Goal: Find specific page/section: Find specific page/section

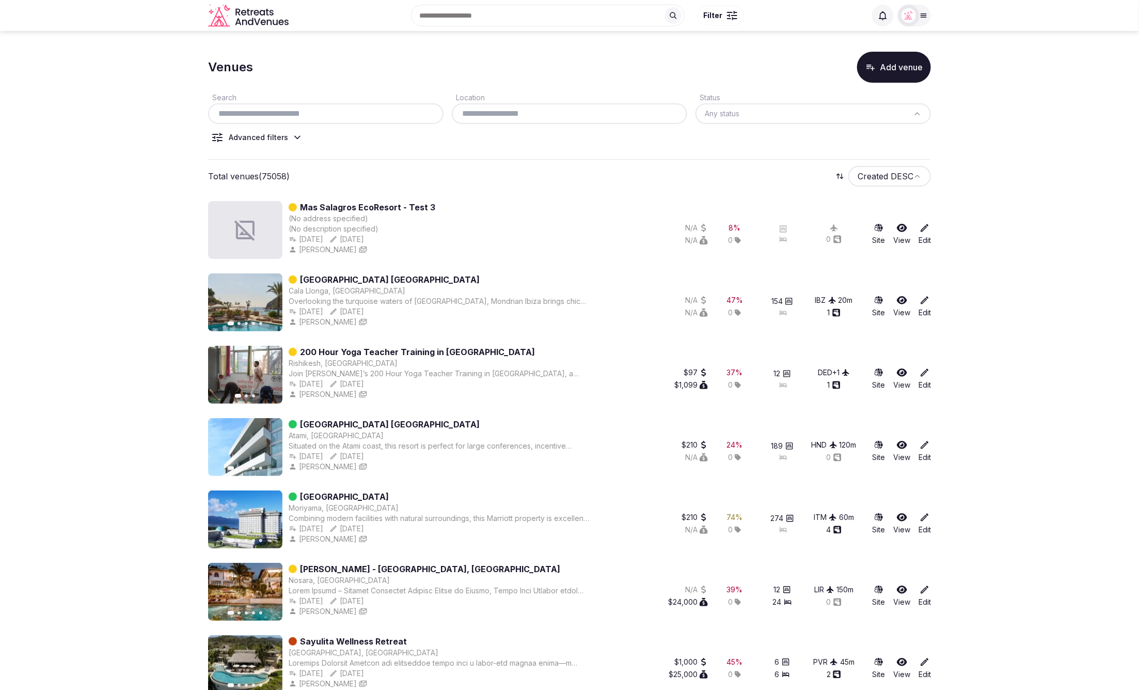
click at [591, 15] on input "text" at bounding box center [548, 16] width 274 height 22
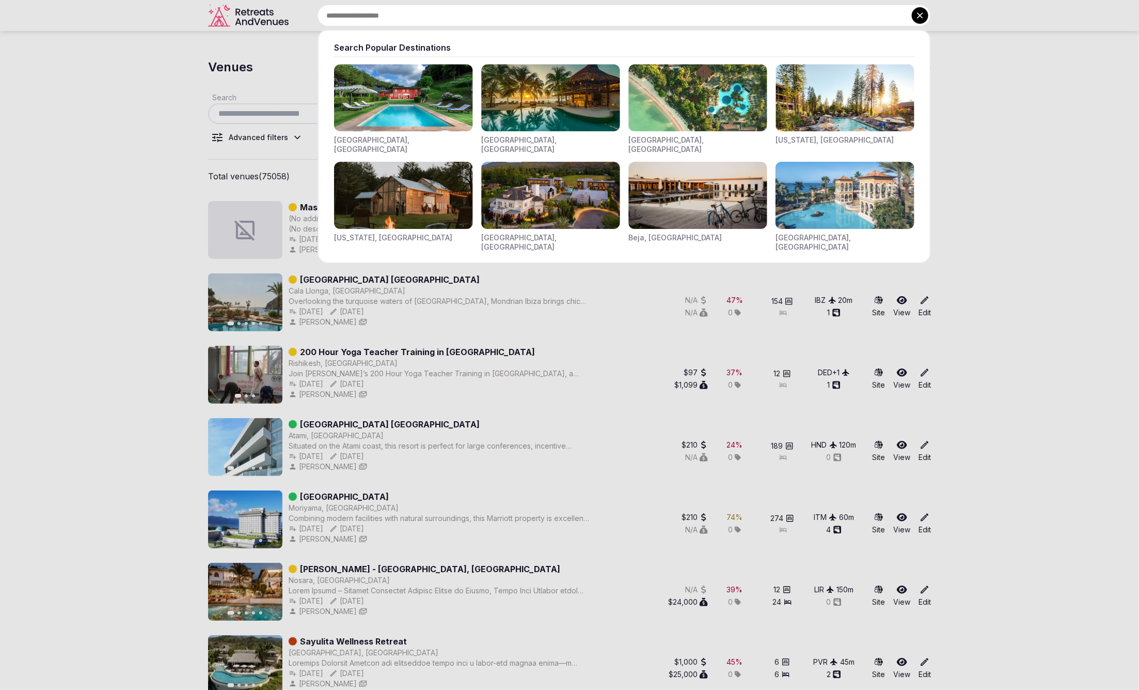
click at [1032, 120] on div at bounding box center [569, 345] width 1139 height 690
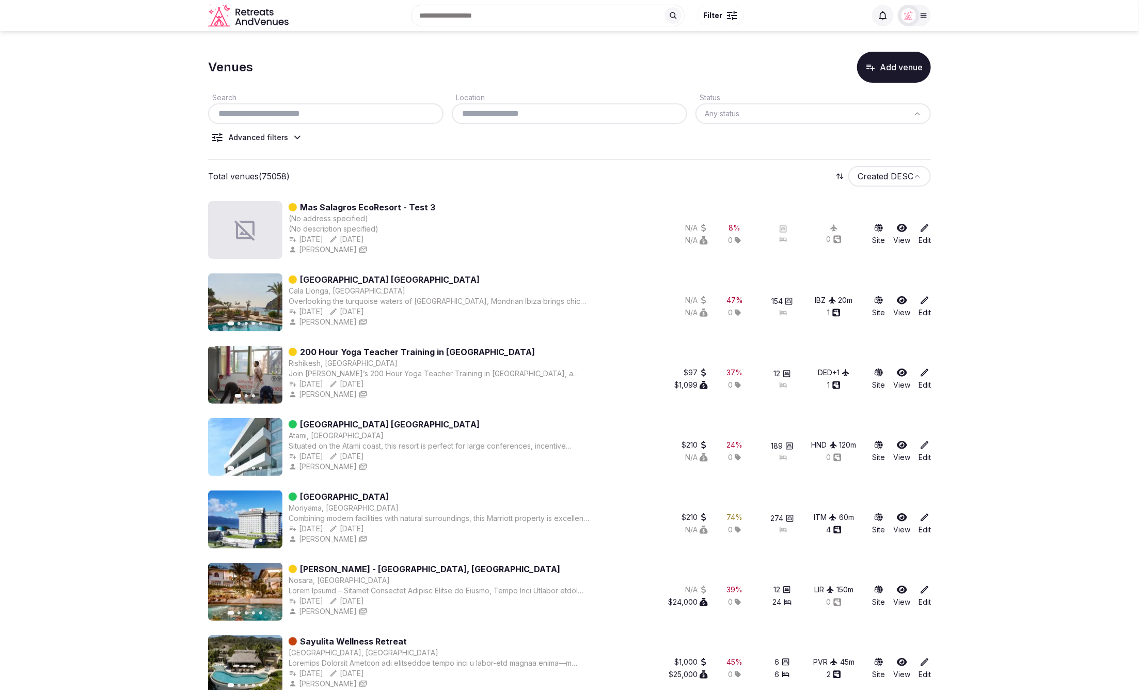
click at [916, 15] on div at bounding box center [909, 16] width 22 height 22
click at [914, 93] on button "Staff admin" at bounding box center [874, 92] width 95 height 17
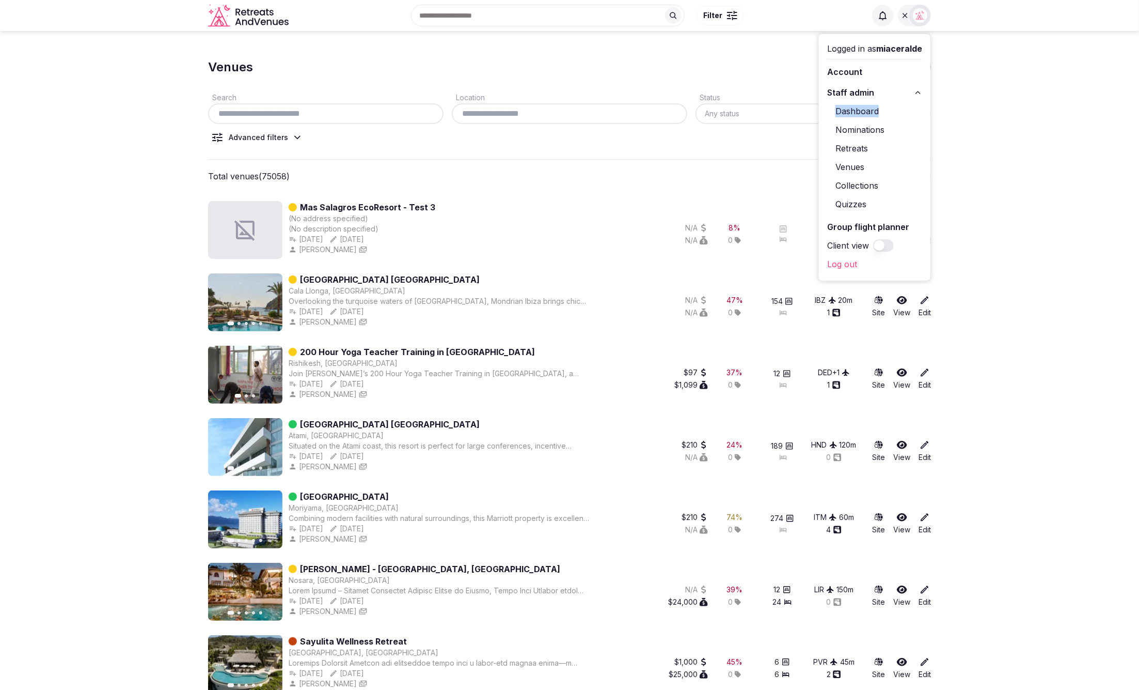
click at [862, 109] on link "Dashboard" at bounding box center [874, 111] width 95 height 17
click at [616, 169] on div "Total venues (75058) Created DESC" at bounding box center [569, 176] width 723 height 21
click at [917, 23] on div at bounding box center [921, 16] width 22 height 22
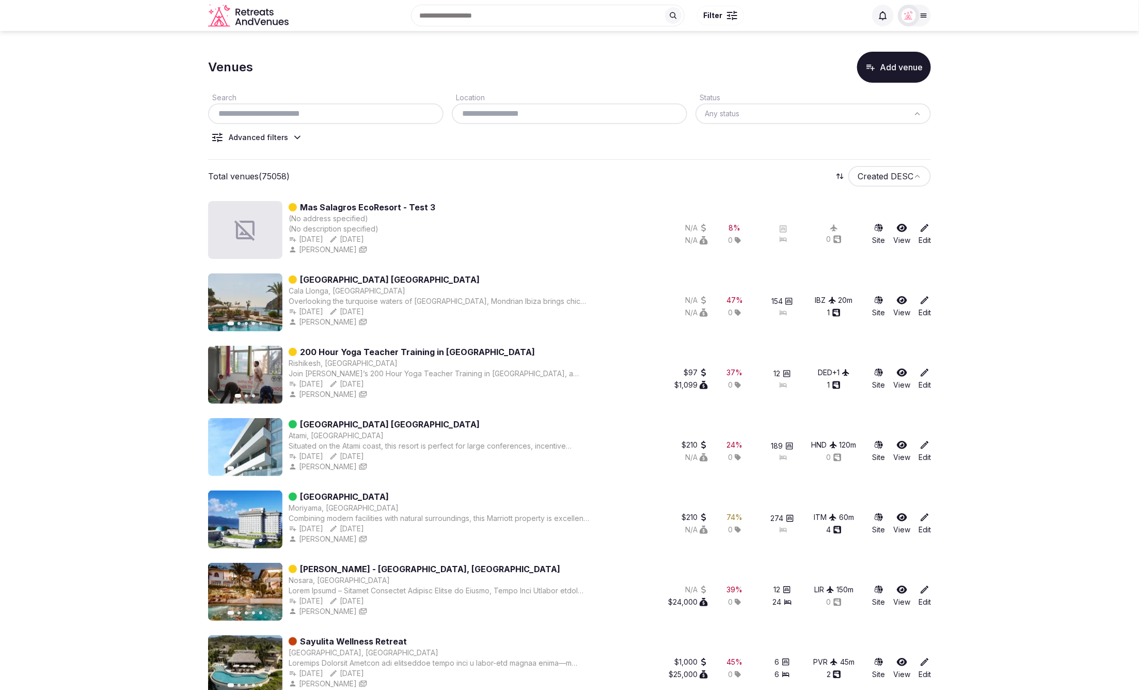
click at [743, 107] on html "Search Popular Destinations [GEOGRAPHIC_DATA], [GEOGRAPHIC_DATA] [GEOGRAPHIC_DA…" at bounding box center [569, 345] width 1139 height 690
click at [572, 145] on html "Search Popular Destinations [GEOGRAPHIC_DATA], [GEOGRAPHIC_DATA] [GEOGRAPHIC_DA…" at bounding box center [569, 345] width 1139 height 690
click at [285, 133] on div "Advanced filters" at bounding box center [258, 137] width 59 height 10
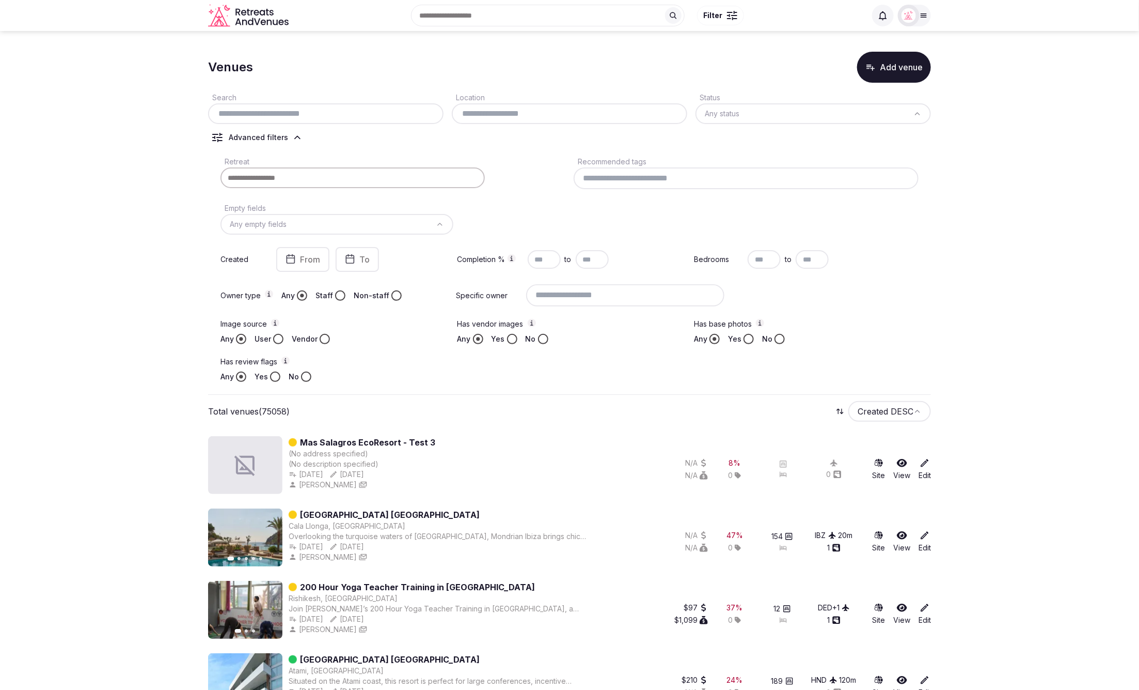
click at [750, 337] on button "Yes" at bounding box center [749, 339] width 10 height 10
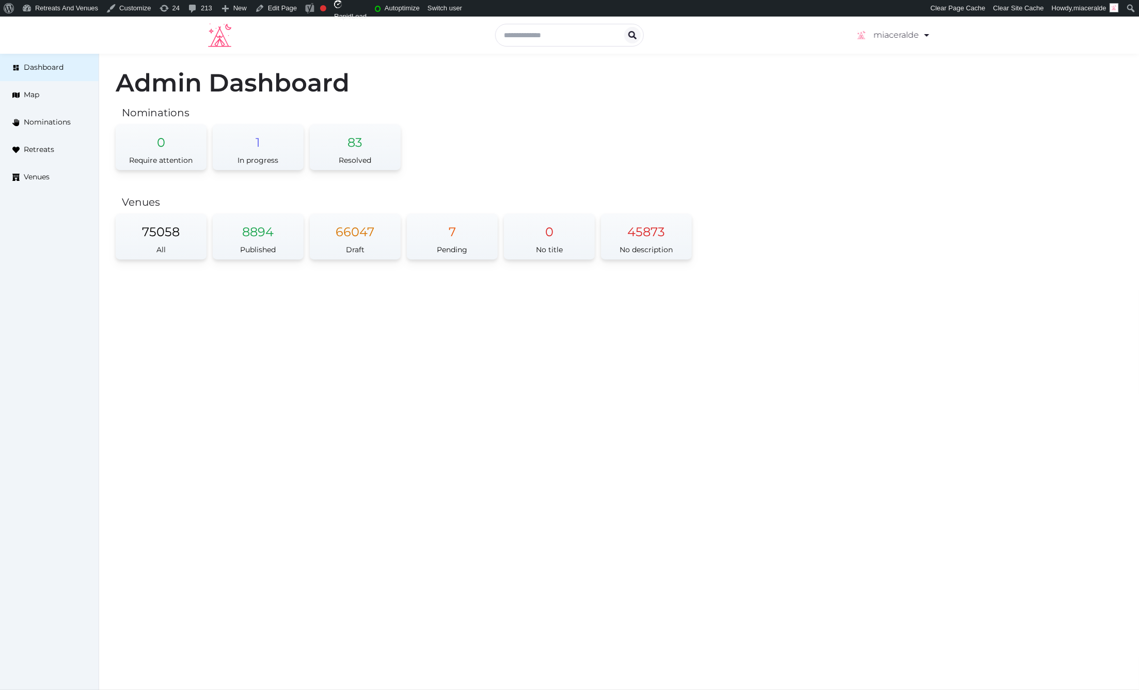
click at [914, 64] on div "Admin Dashboard Nominations 0 Require attention 1 In progress 83 Resolved Venue…" at bounding box center [619, 172] width 1040 height 237
